Goal: Transaction & Acquisition: Purchase product/service

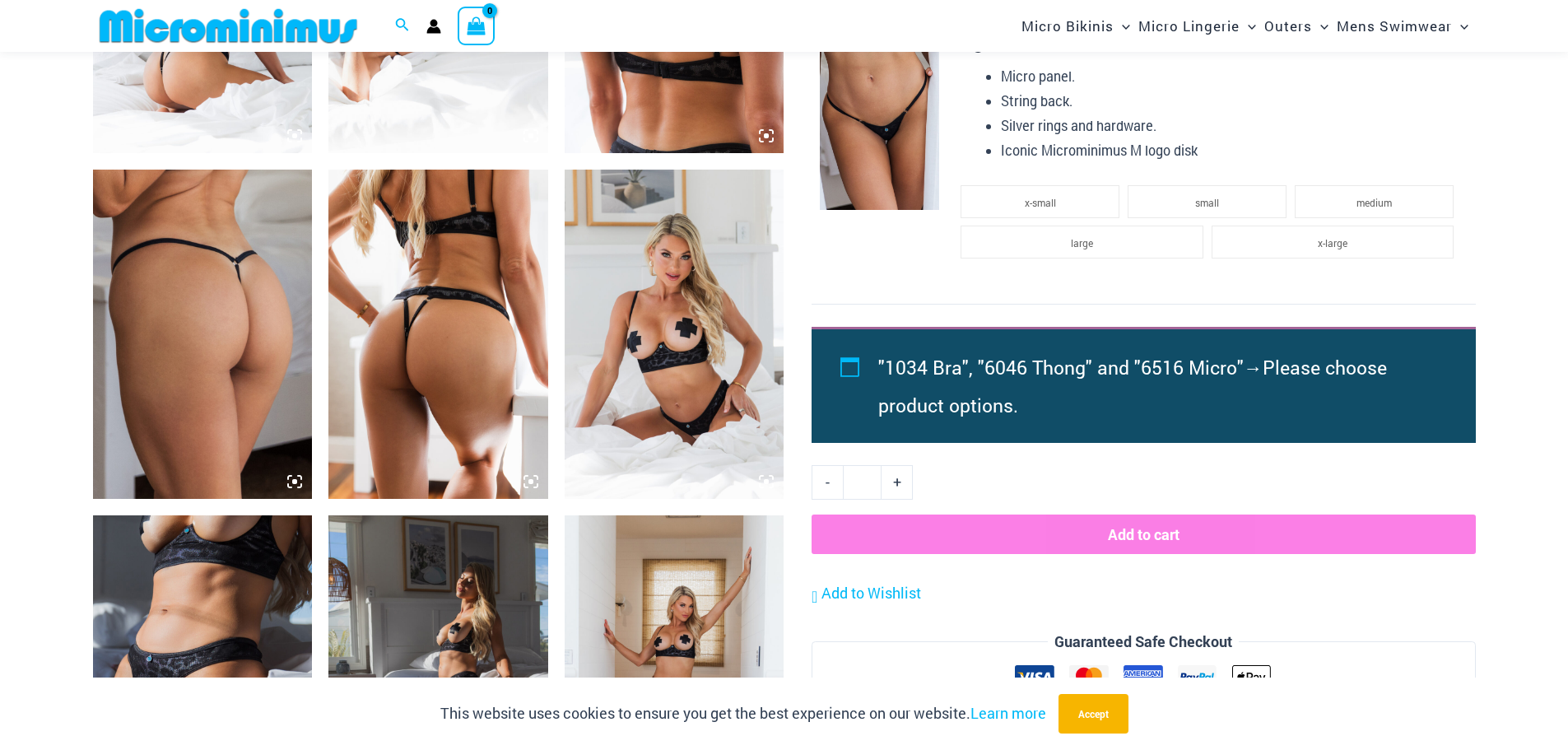
scroll to position [1385, 0]
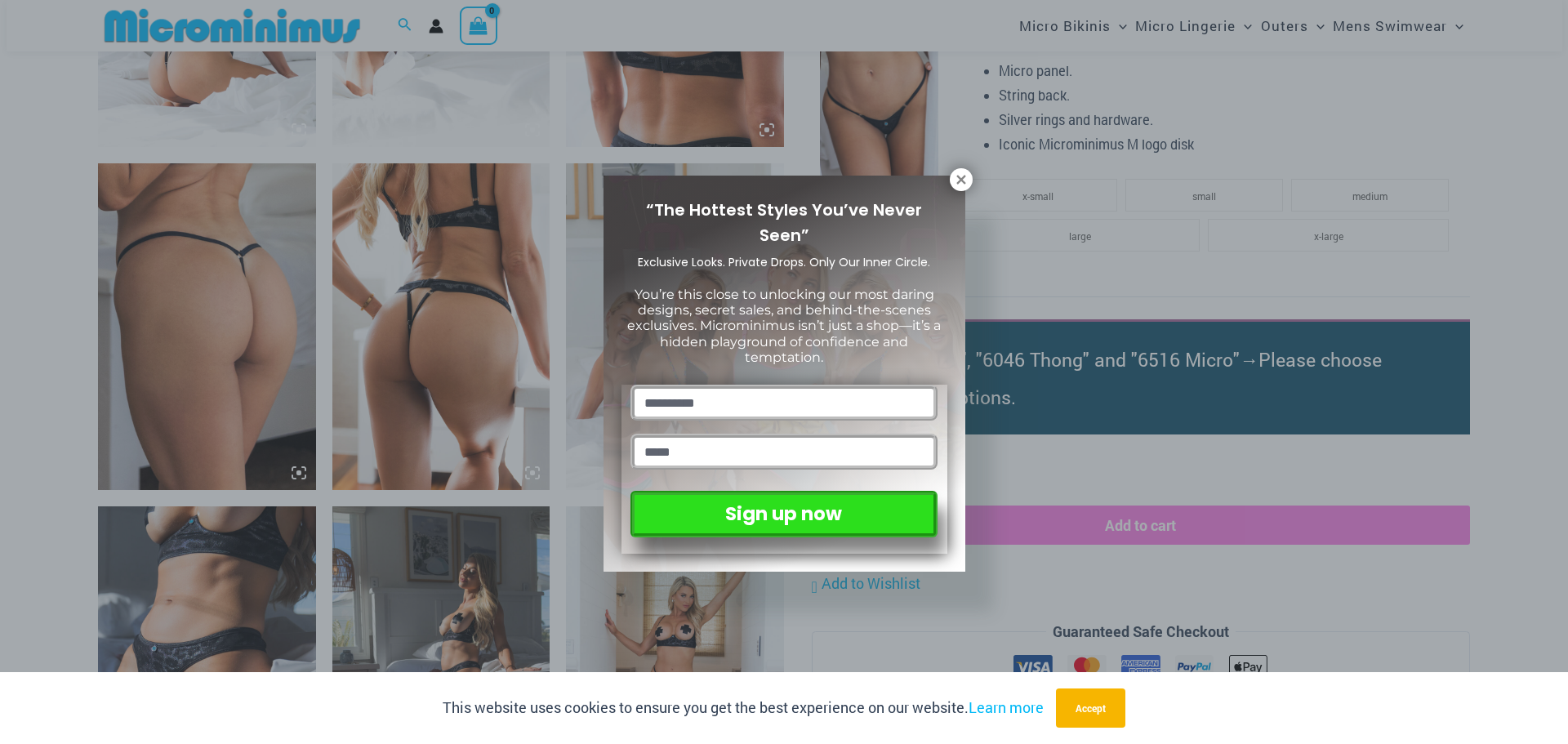
click at [881, 155] on div "“The Hottest Styles You’ve Never Seen” Exclusive Looks. Private Drops. Only Our…" at bounding box center [784, 372] width 1568 height 744
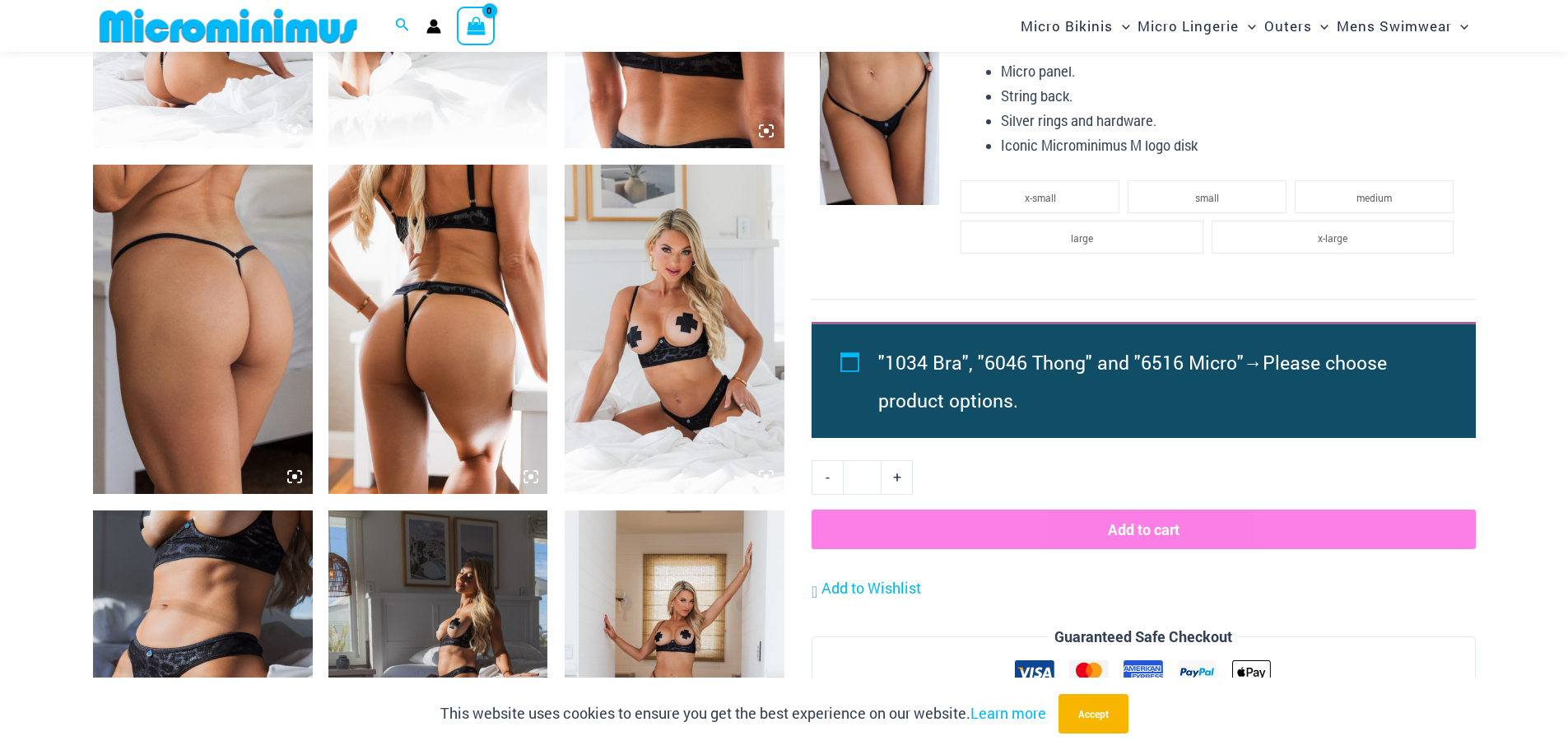
click at [888, 157] on img at bounding box center [879, 116] width 120 height 179
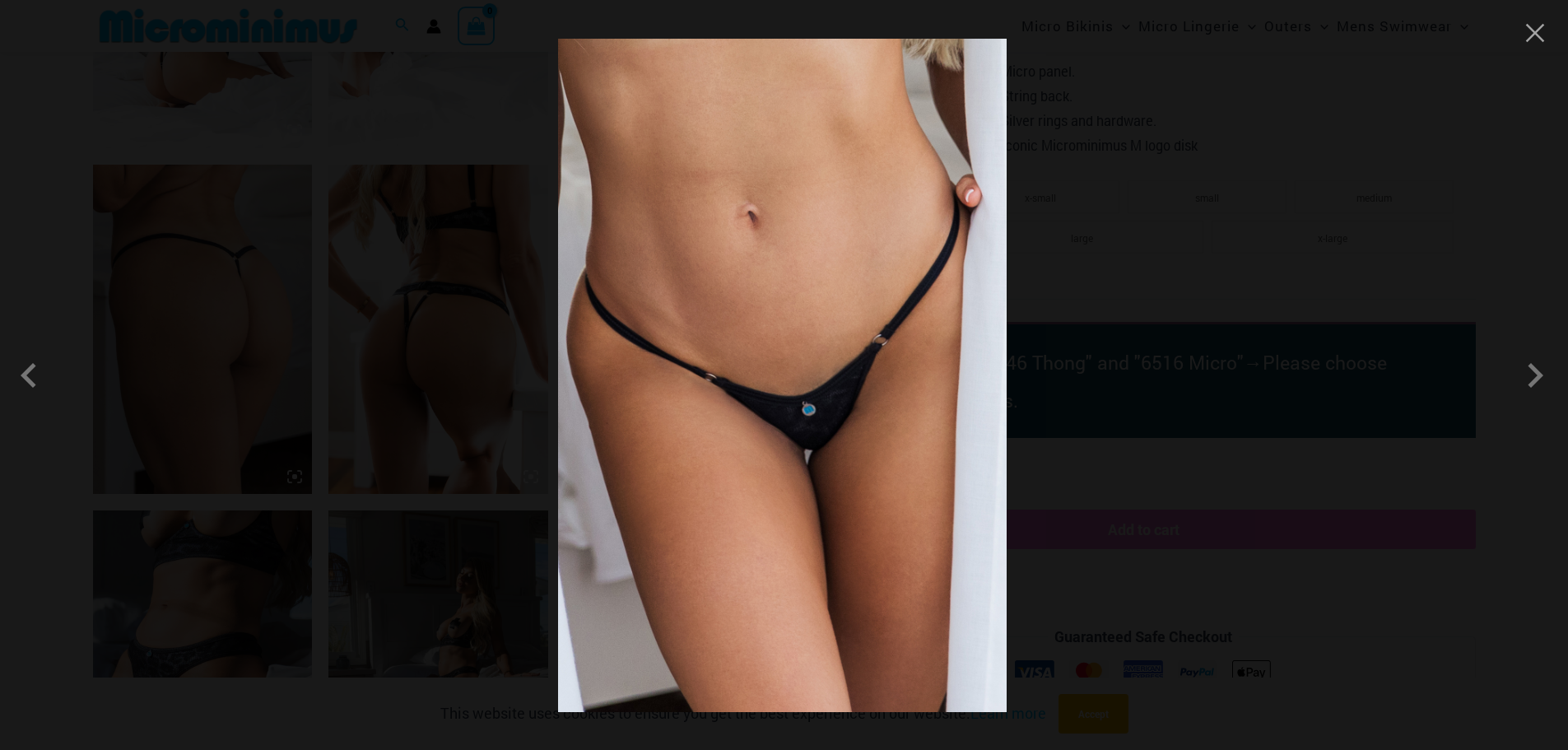
click at [826, 384] on img at bounding box center [782, 375] width 448 height 674
click at [1529, 391] on span at bounding box center [1535, 375] width 49 height 49
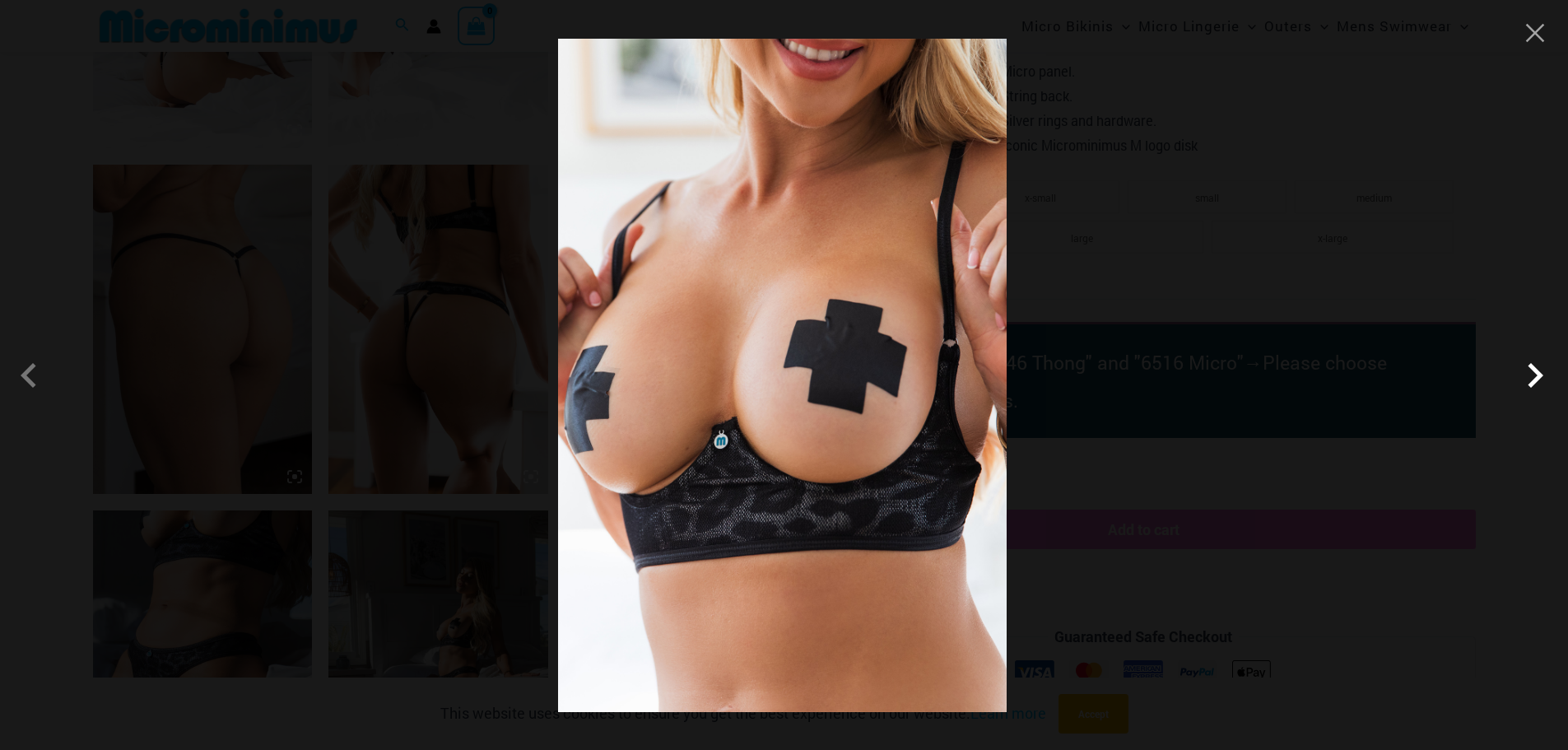
click at [1529, 391] on span at bounding box center [1535, 375] width 49 height 49
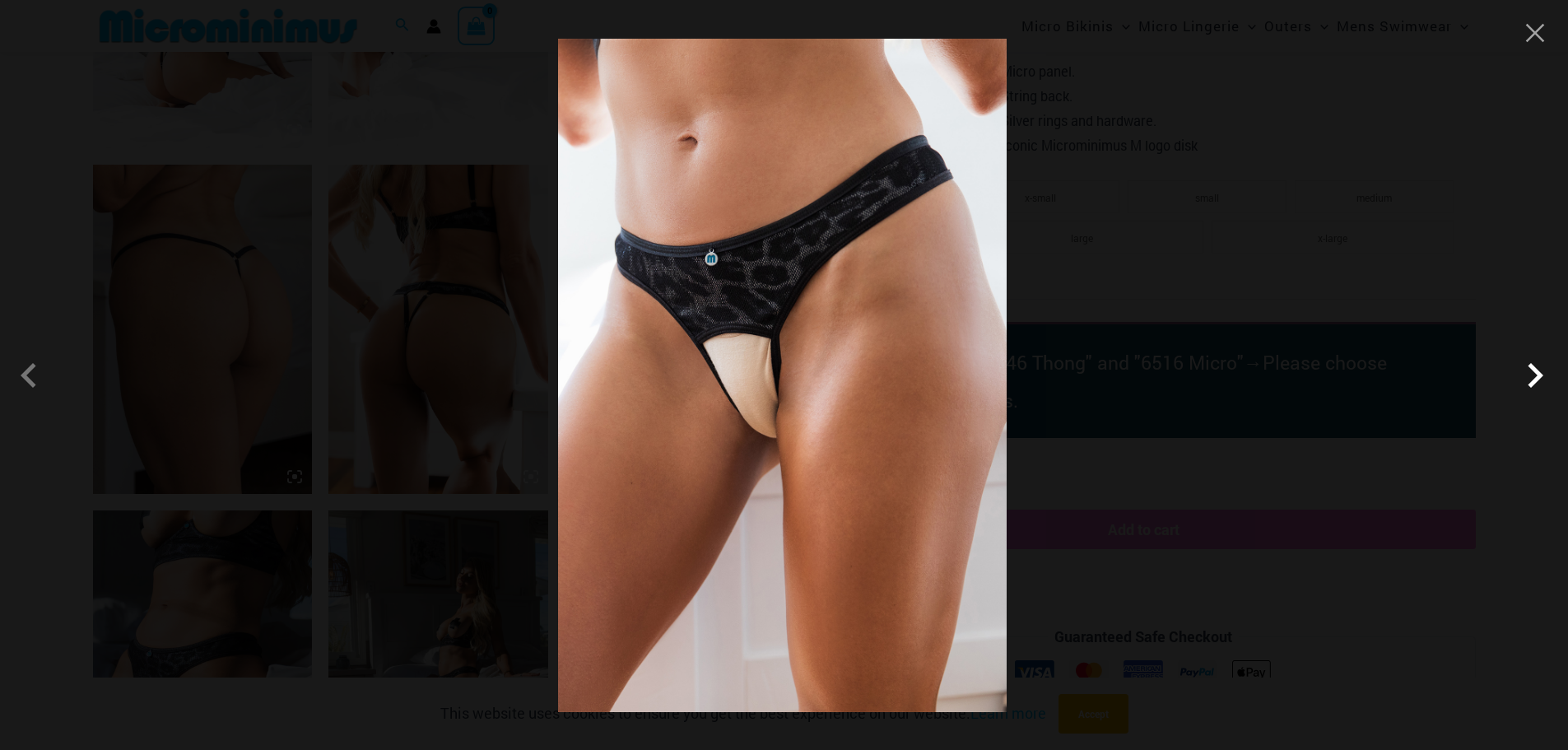
click at [1527, 391] on span at bounding box center [1535, 375] width 49 height 49
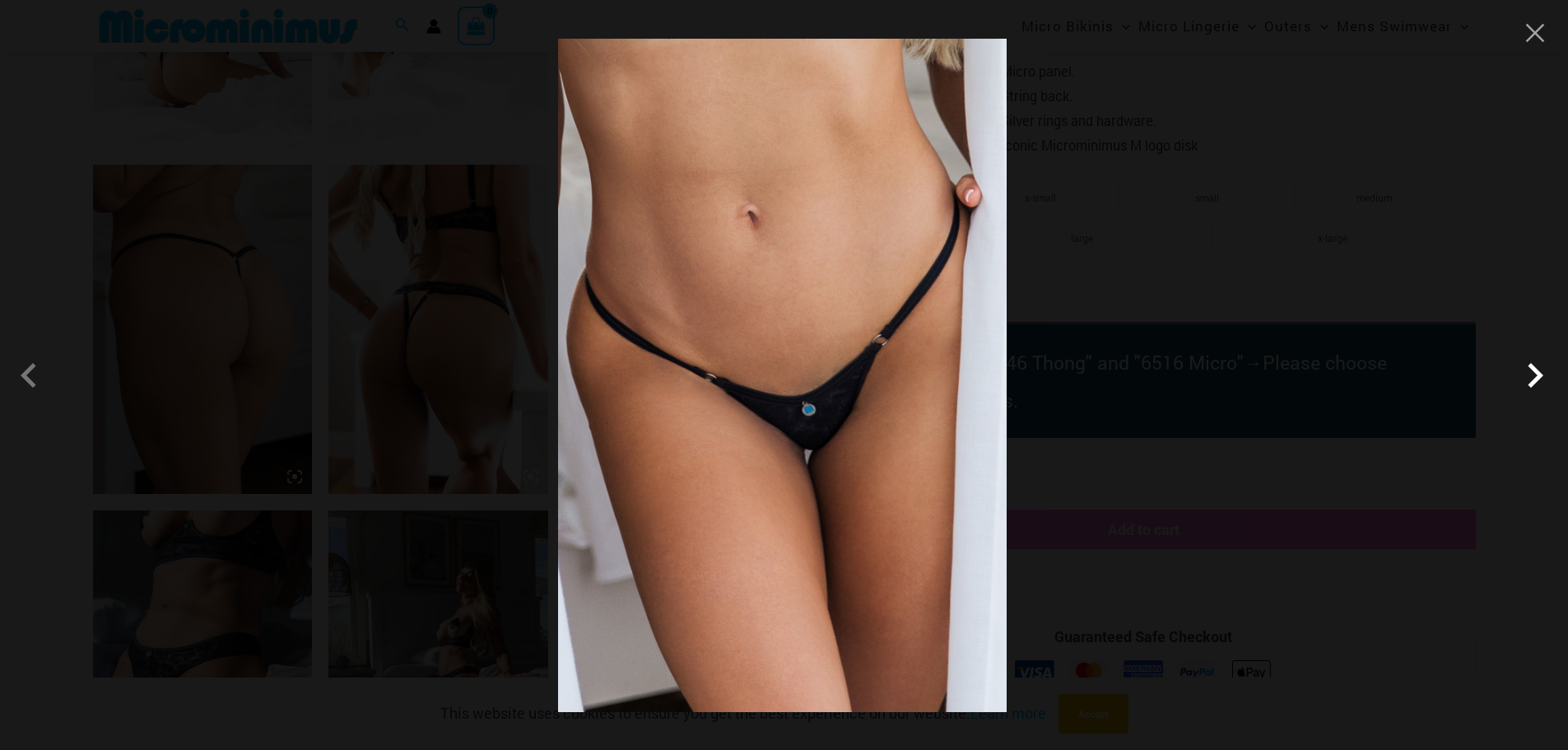
click at [1527, 391] on span at bounding box center [1535, 375] width 49 height 49
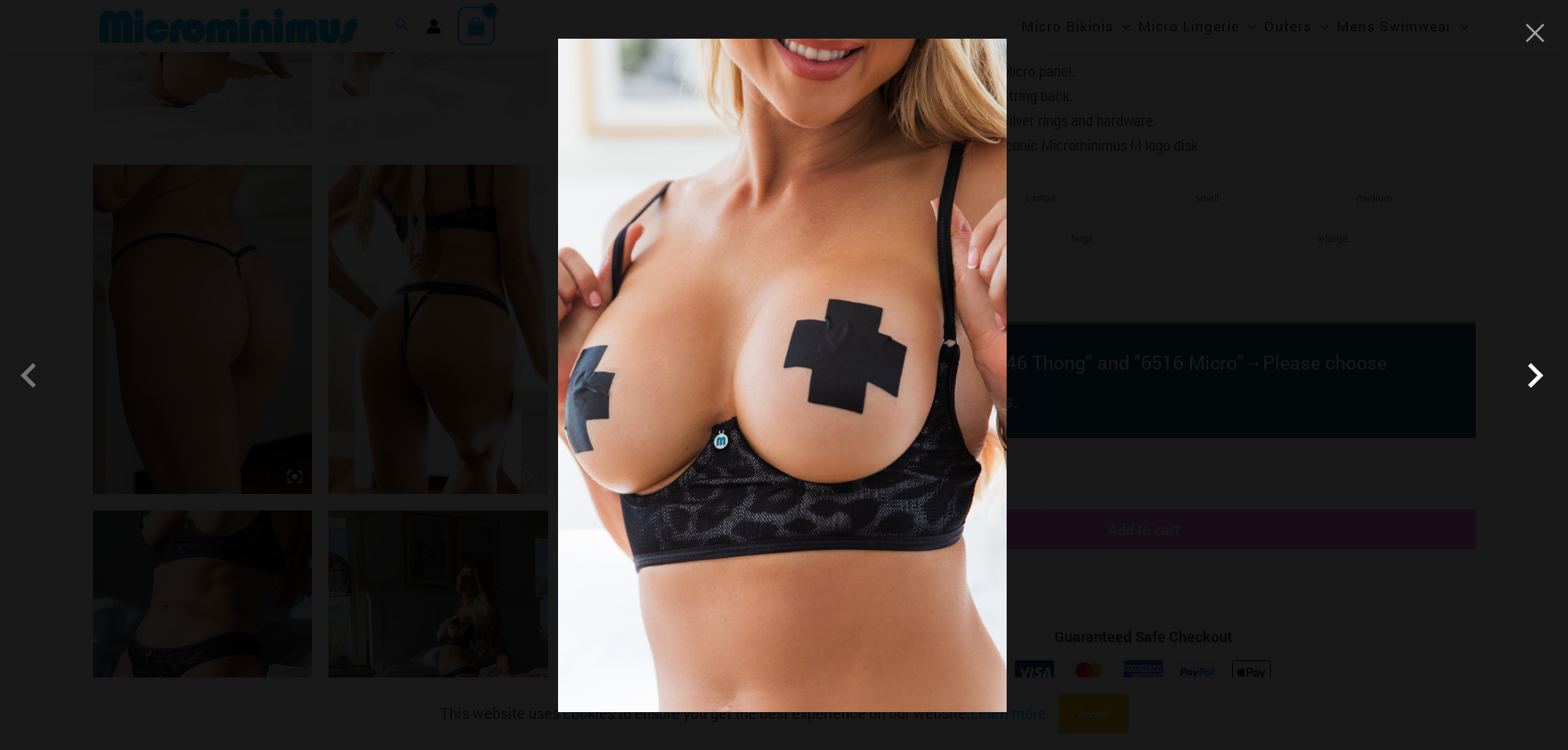
click at [1527, 391] on span at bounding box center [1535, 375] width 49 height 49
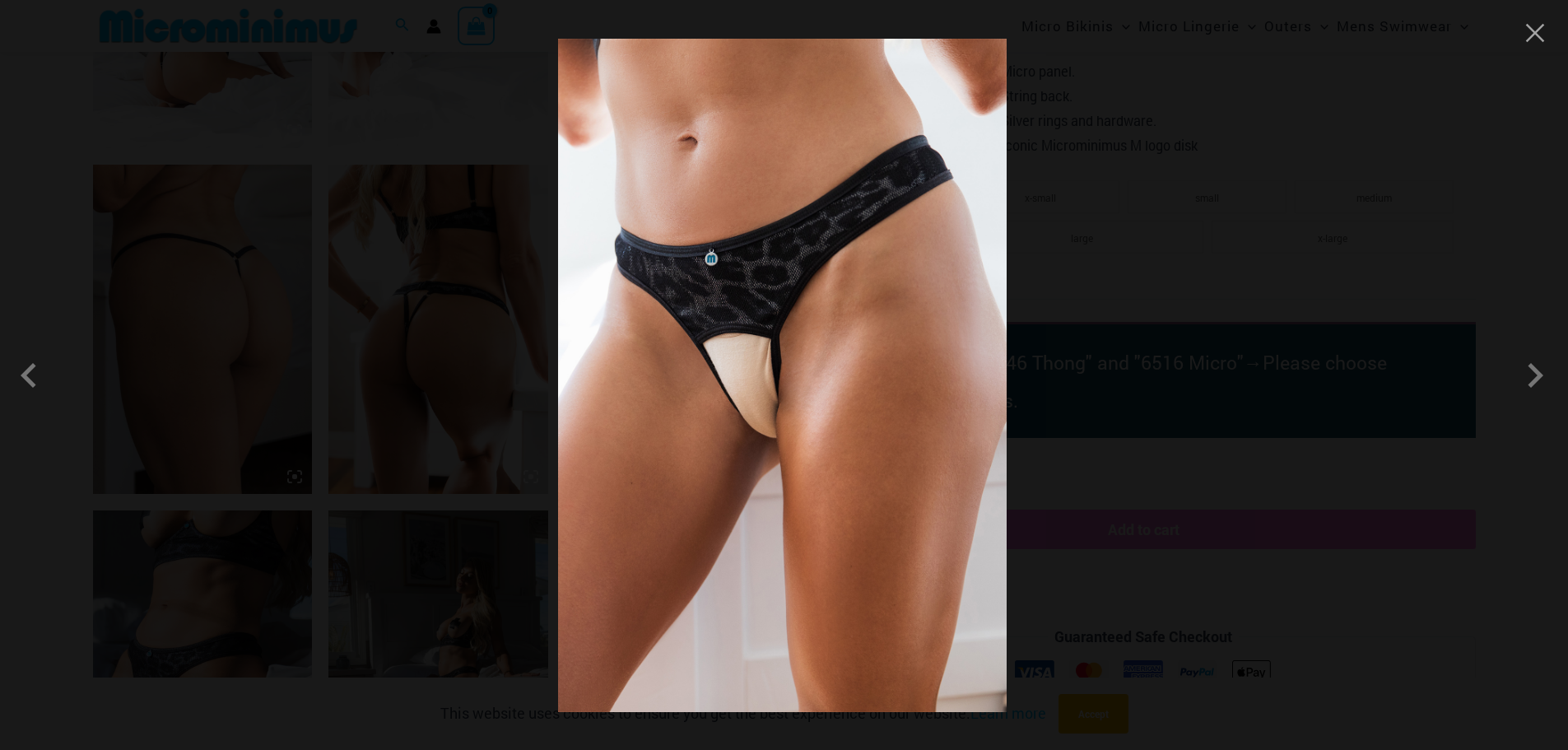
click at [750, 390] on img at bounding box center [782, 375] width 448 height 674
click at [1540, 40] on button "Close" at bounding box center [1535, 33] width 25 height 25
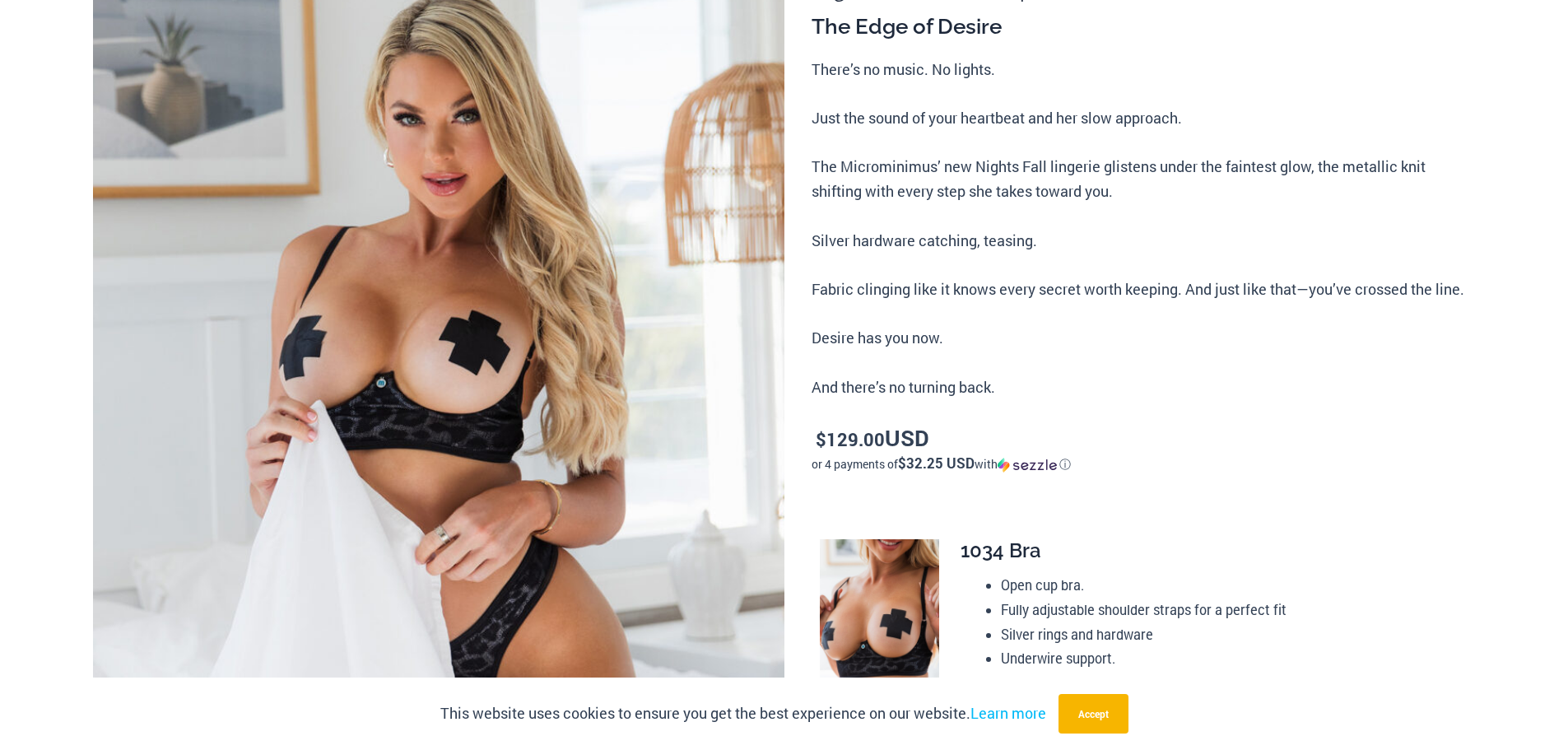
scroll to position [0, 0]
